Goal: Navigation & Orientation: Find specific page/section

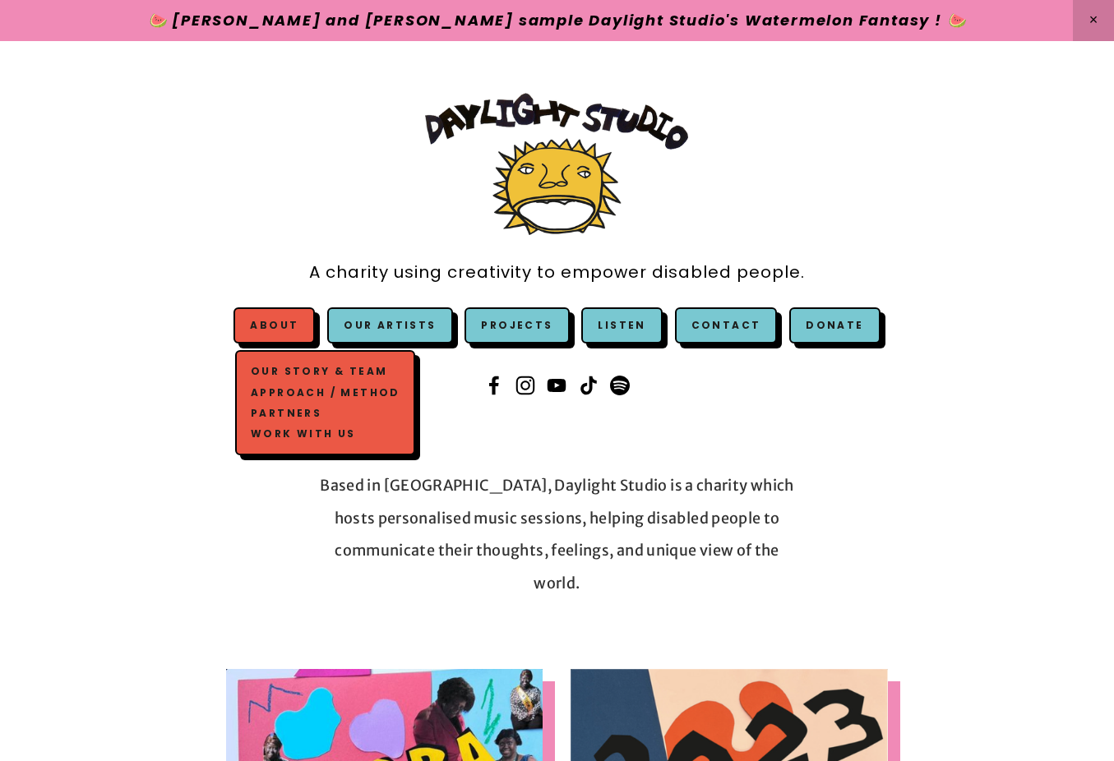
click at [311, 370] on link "Our Story & Team" at bounding box center [325, 372] width 157 height 21
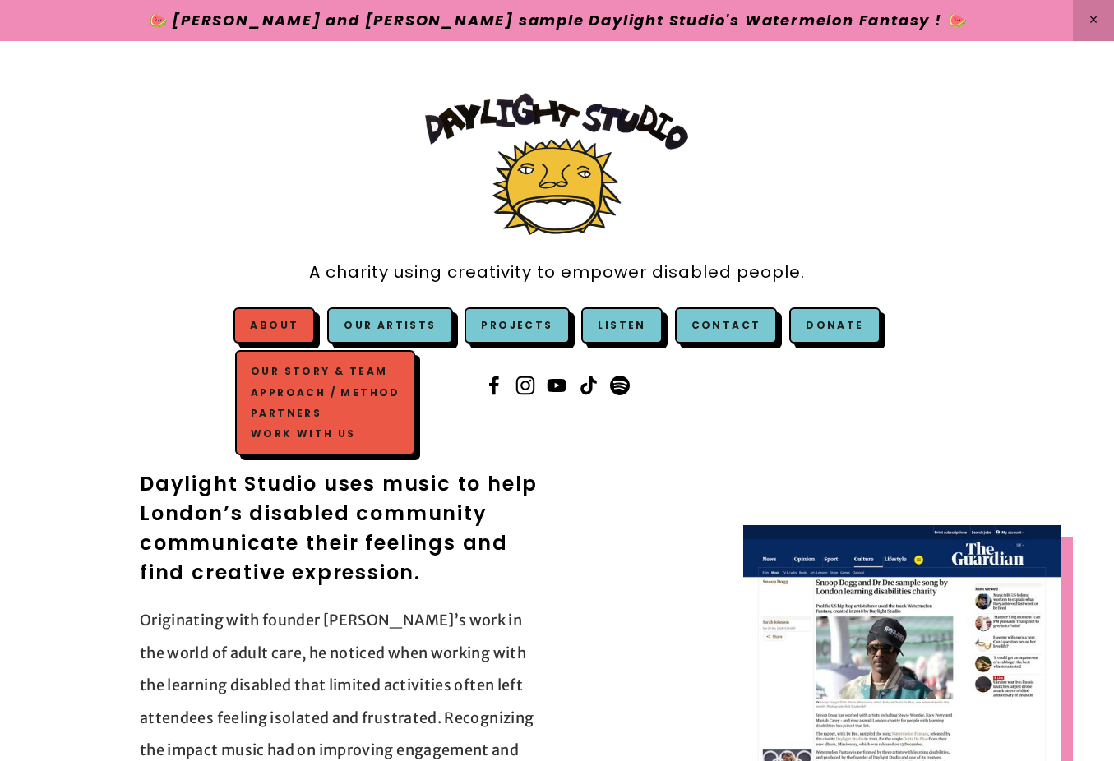
click at [284, 433] on link "Work with us" at bounding box center [325, 433] width 157 height 21
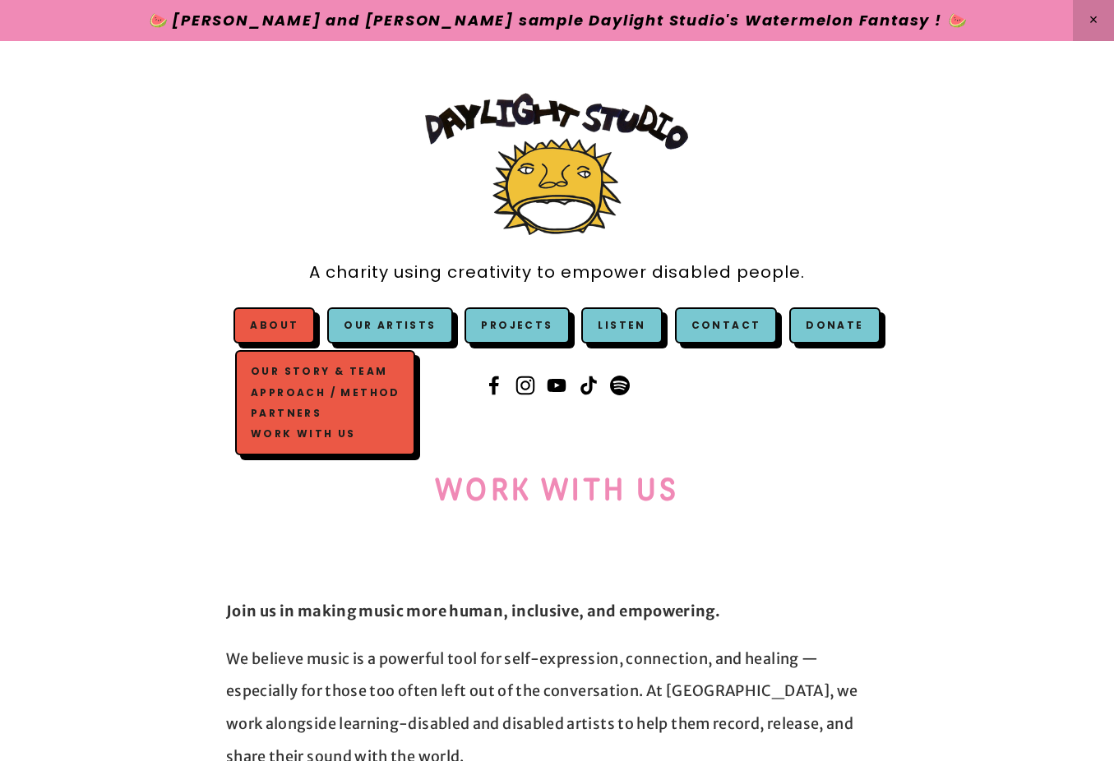
click at [297, 364] on link "Our Story & Team" at bounding box center [325, 372] width 157 height 21
